Goal: Navigation & Orientation: Find specific page/section

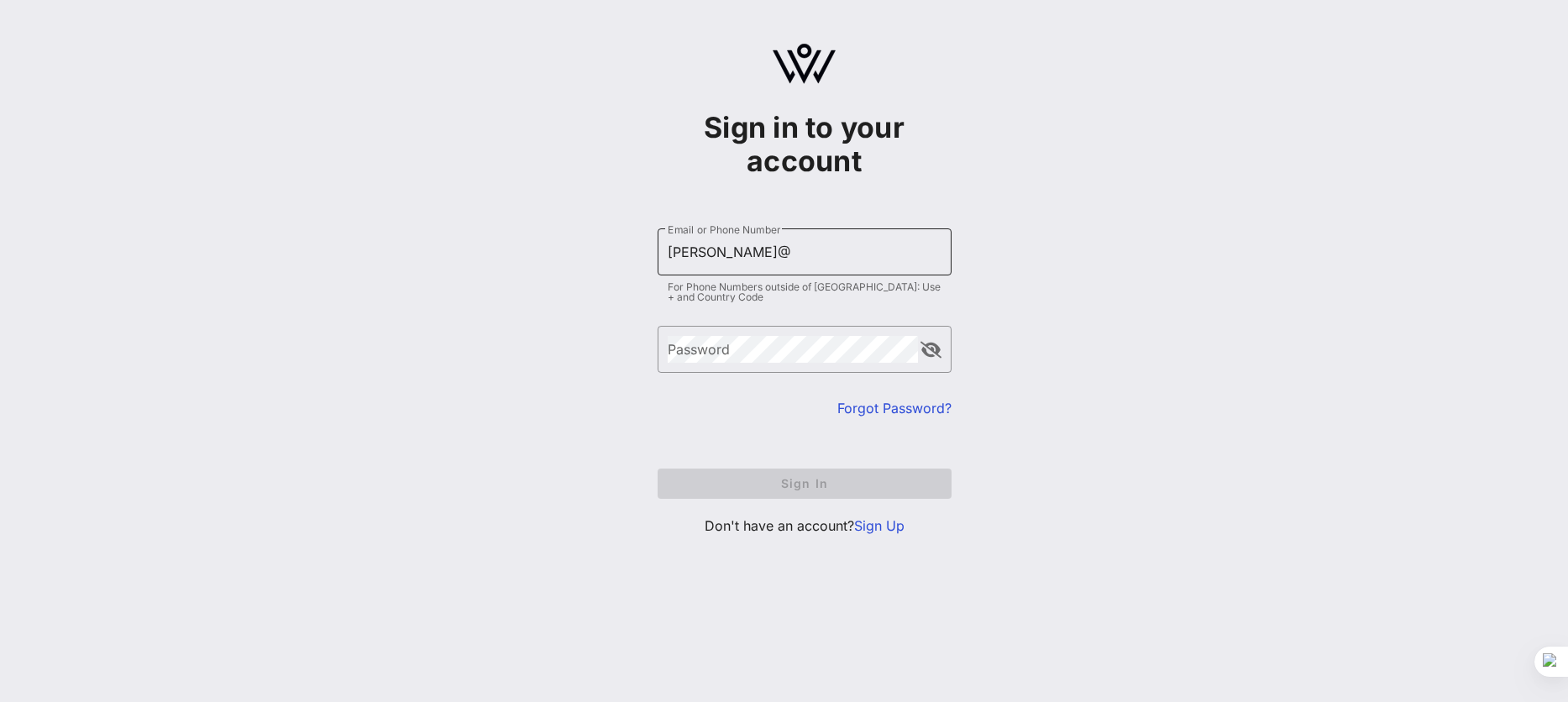
type input "[PERSON_NAME][EMAIL_ADDRESS][DOMAIN_NAME]"
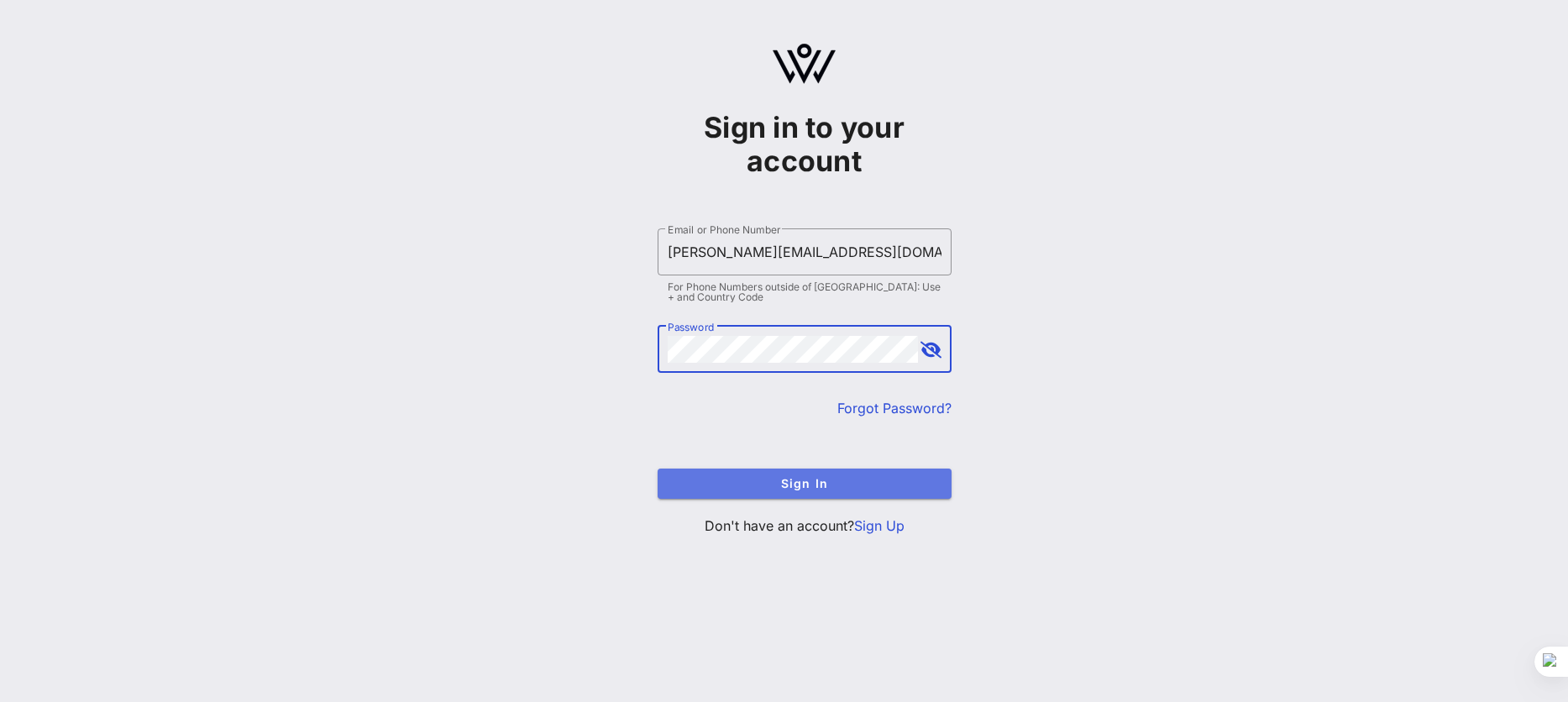
click at [831, 486] on span "Sign In" at bounding box center [805, 484] width 267 height 14
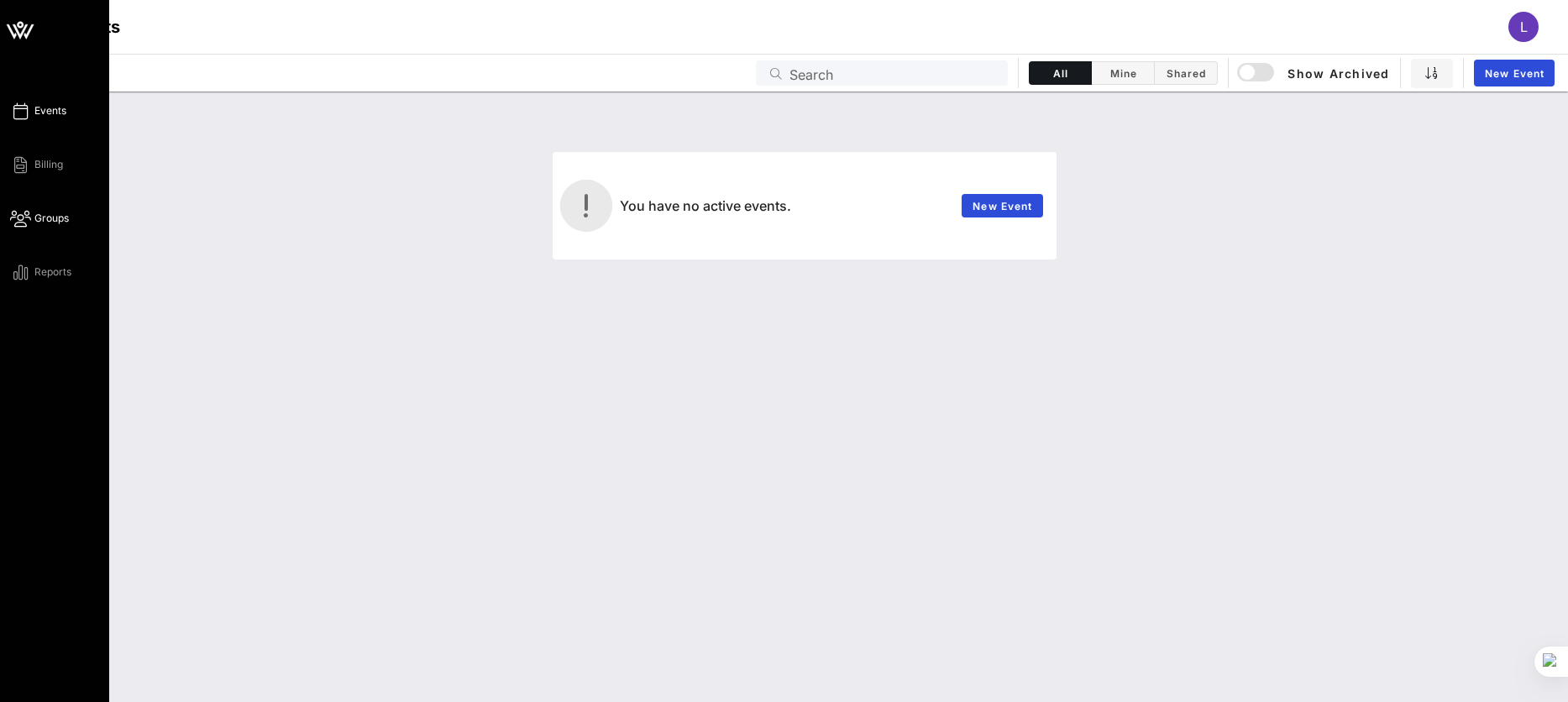
click at [52, 214] on span "Groups" at bounding box center [51, 218] width 34 height 15
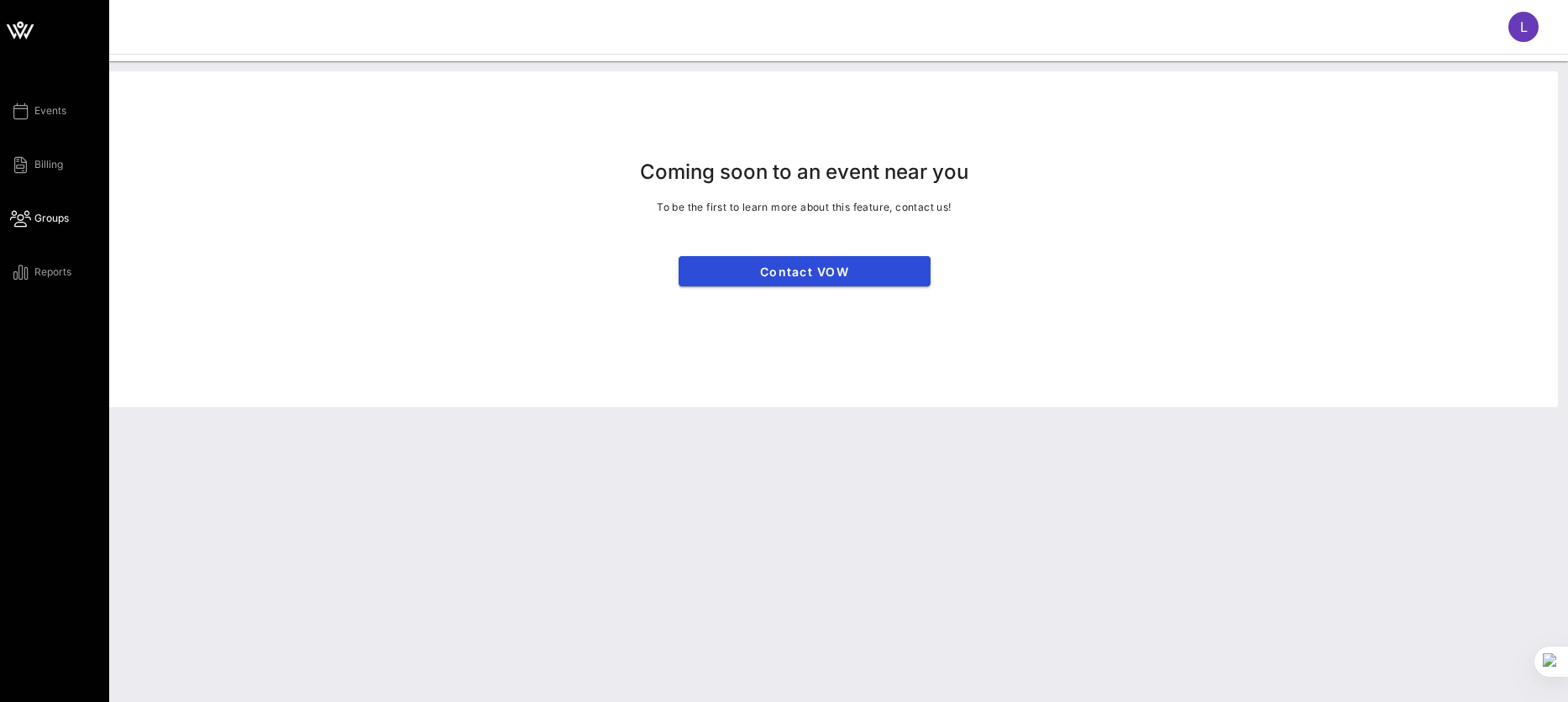
click at [16, 28] on icon at bounding box center [19, 32] width 15 height 14
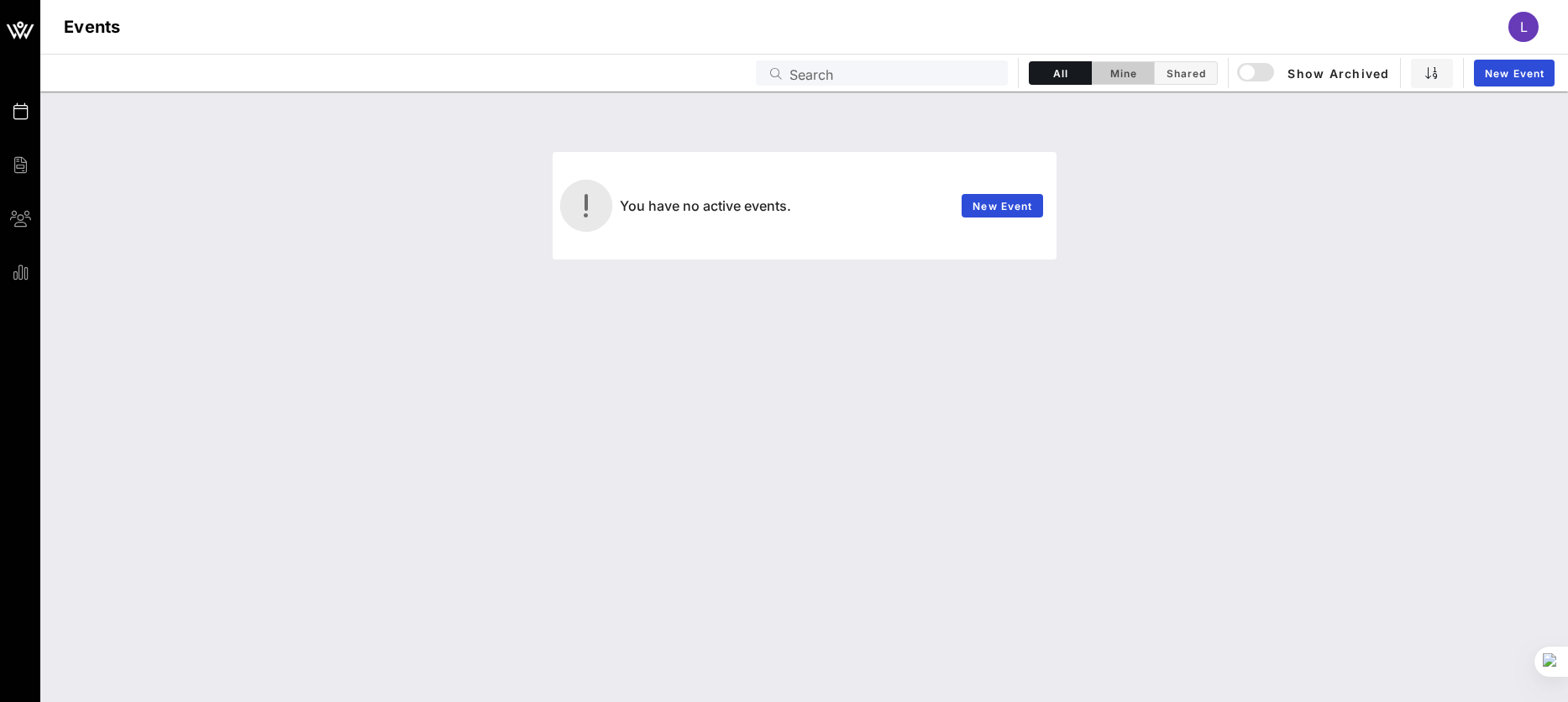
click at [1128, 76] on span "Mine" at bounding box center [1123, 74] width 42 height 12
click at [1187, 71] on span "Shared" at bounding box center [1185, 74] width 42 height 12
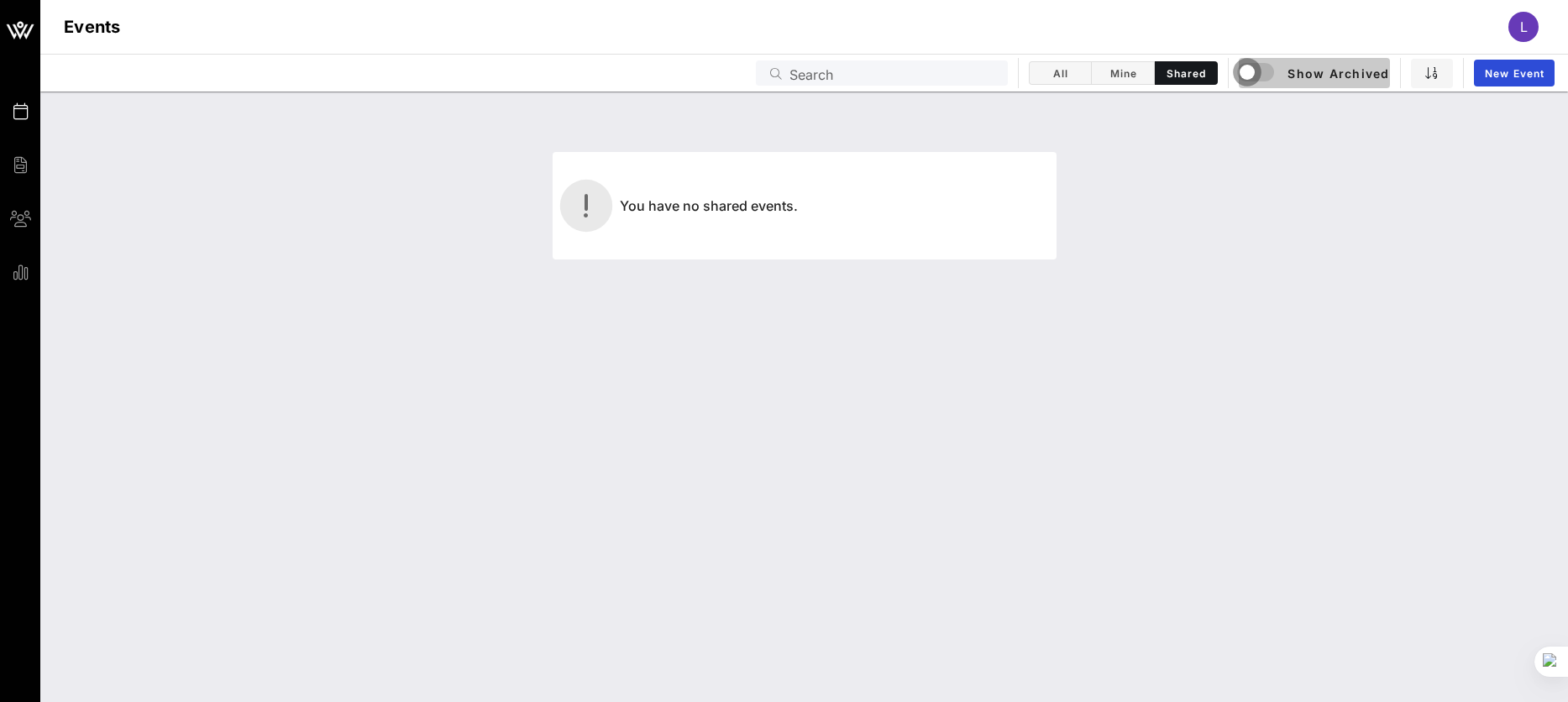
click at [1253, 74] on div "button" at bounding box center [1247, 72] width 24 height 24
